Goal: Purchase product/service

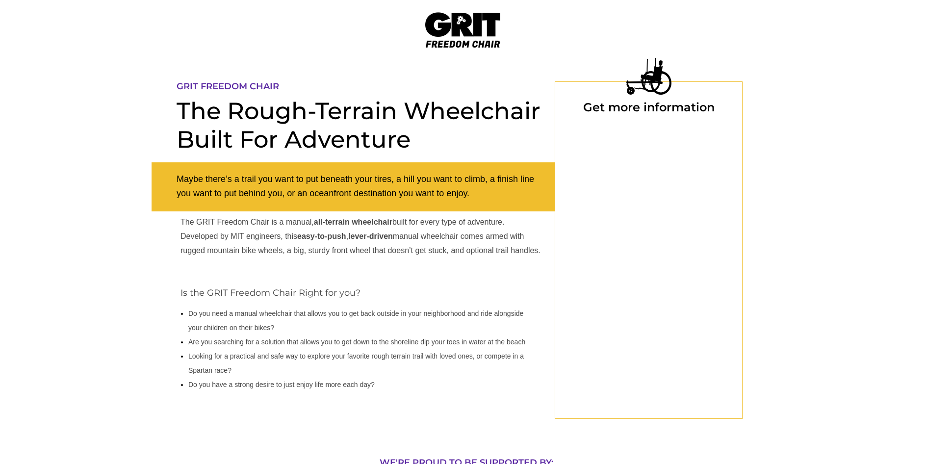
select select "US"
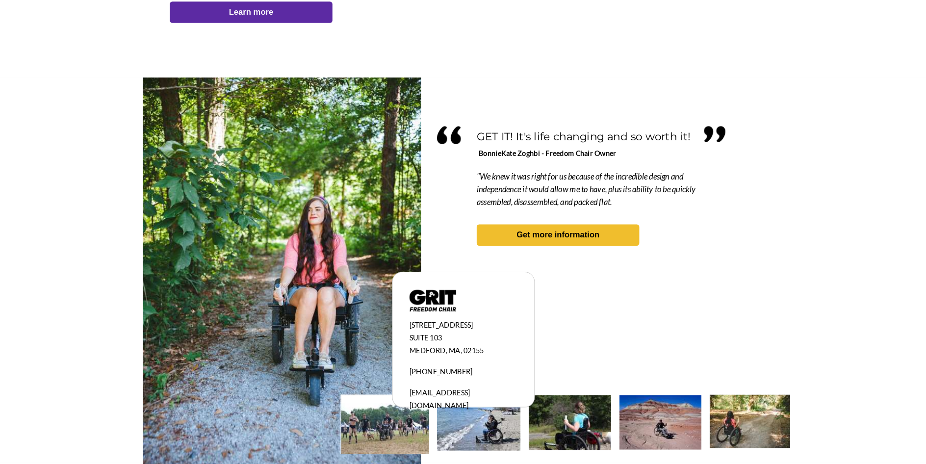
scroll to position [811, 0]
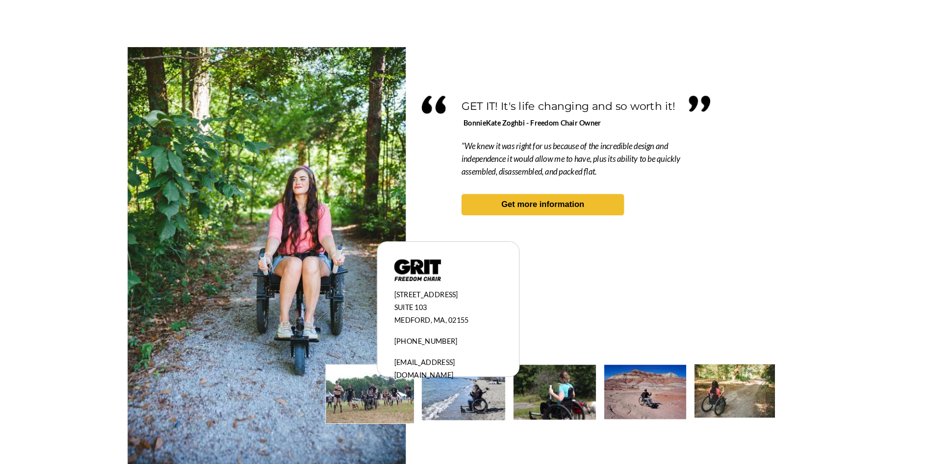
click at [490, 397] on img at bounding box center [475, 394] width 80 height 53
click at [485, 398] on img at bounding box center [475, 394] width 80 height 53
click at [565, 397] on img at bounding box center [562, 394] width 79 height 53
click at [550, 266] on div at bounding box center [463, 248] width 623 height 371
click at [210, 312] on img at bounding box center [286, 263] width 268 height 401
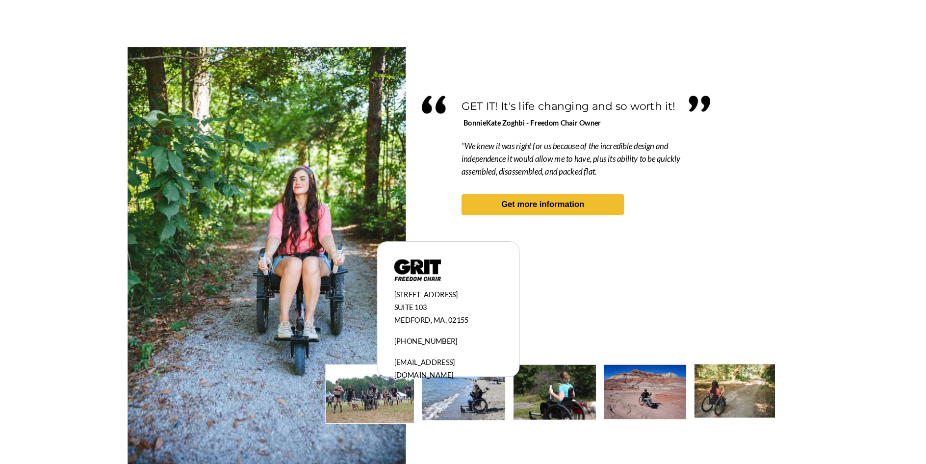
click at [739, 389] on img at bounding box center [735, 393] width 77 height 51
click at [664, 410] on img at bounding box center [649, 394] width 79 height 52
click at [575, 402] on img at bounding box center [562, 394] width 79 height 53
click at [569, 412] on img at bounding box center [562, 394] width 79 height 53
click at [474, 406] on img at bounding box center [475, 394] width 80 height 53
